Goal: Transaction & Acquisition: Purchase product/service

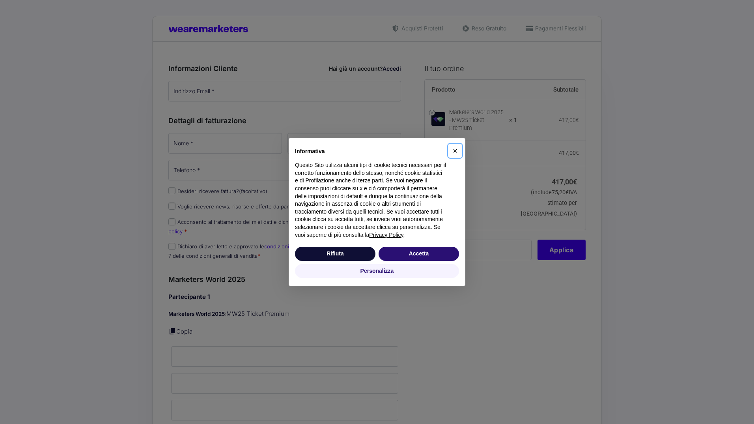
click at [456, 152] on span "×" at bounding box center [455, 150] width 5 height 9
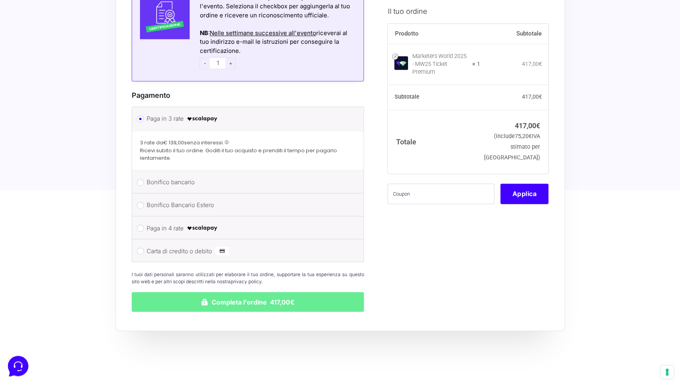
scroll to position [541, 0]
click at [169, 176] on label "Bonifico bancario" at bounding box center [247, 182] width 200 height 12
click at [144, 178] on input "Bonifico bancario" at bounding box center [140, 181] width 7 height 7
radio input "true"
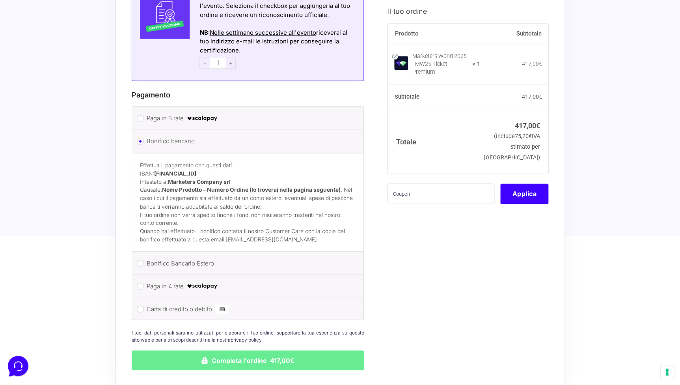
drag, startPoint x: 155, startPoint y: 163, endPoint x: 251, endPoint y: 164, distance: 95.9
click at [251, 164] on p "Effettua il pagamento con questi dati. IBAN: [FINANCIAL_ID] Intestato a: Market…" at bounding box center [248, 185] width 216 height 49
